Goal: Find specific page/section: Find specific page/section

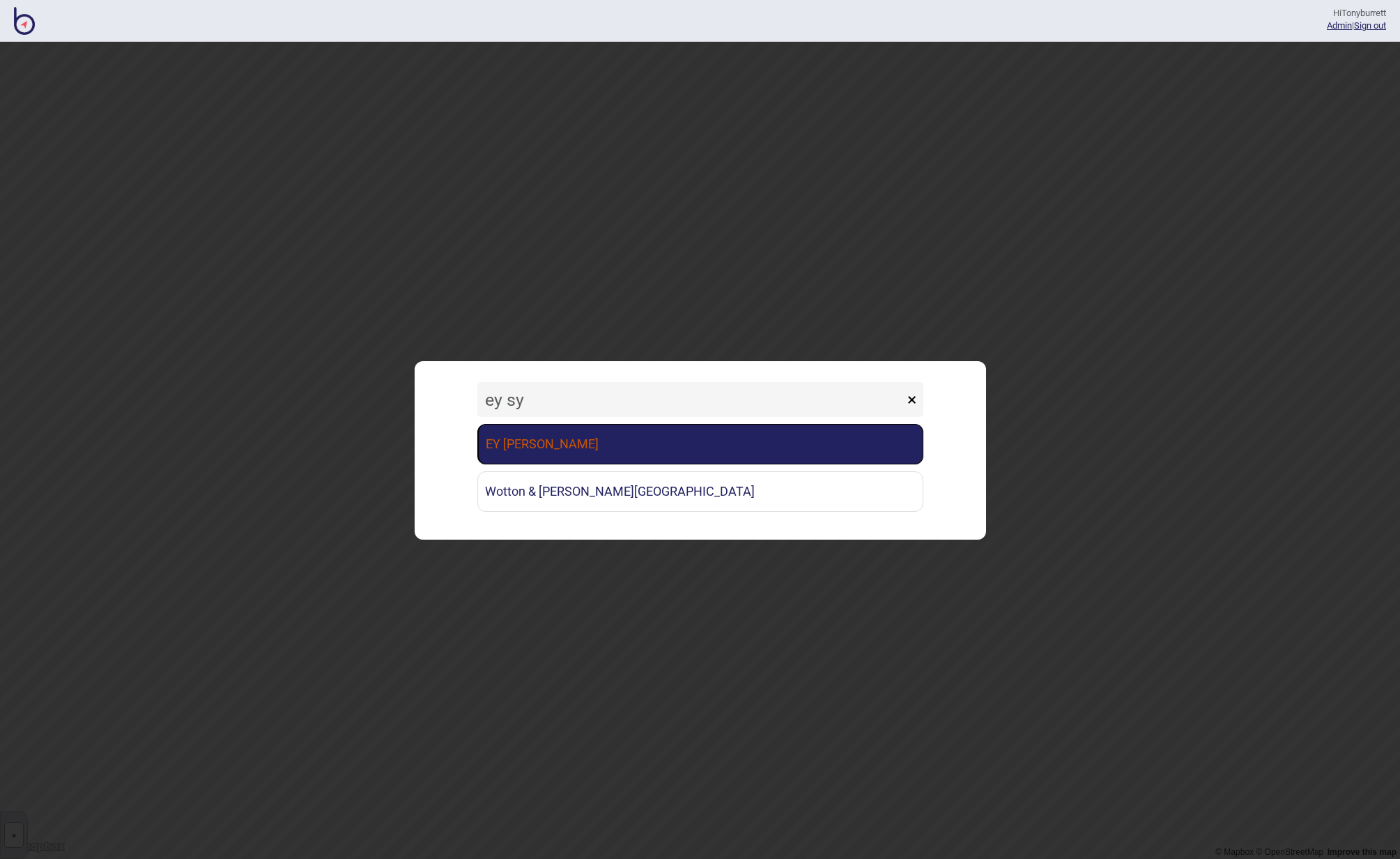
type input "ey sy"
click at [589, 452] on link "EY [PERSON_NAME]" at bounding box center [700, 443] width 446 height 40
